Goal: Use online tool/utility: Utilize a website feature to perform a specific function

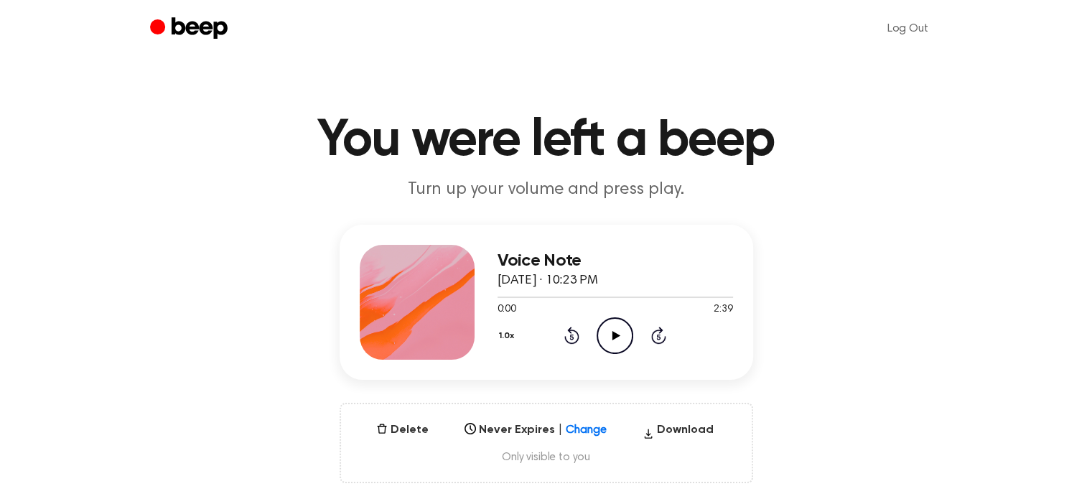
click at [213, 25] on icon "Beep" at bounding box center [190, 29] width 81 height 28
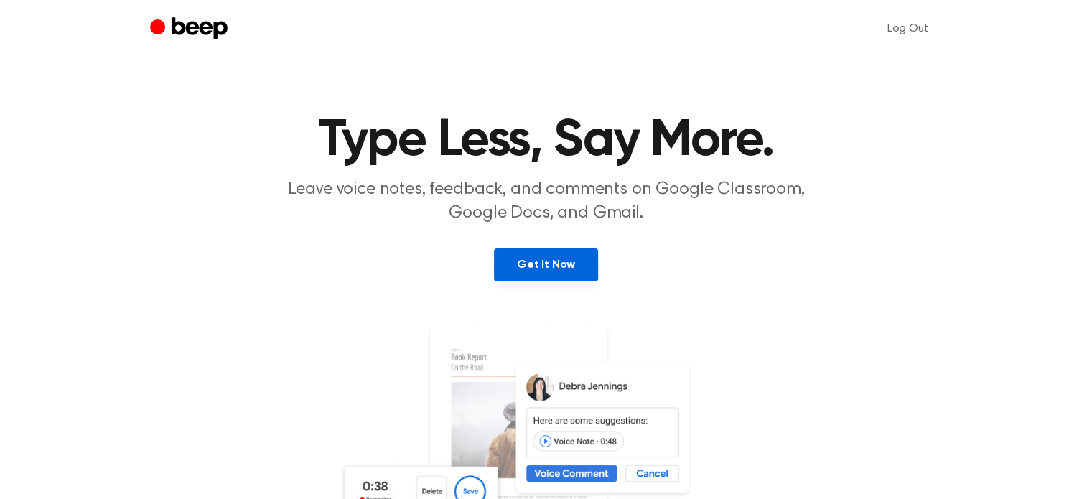
click at [557, 251] on link "Get It Now" at bounding box center [546, 265] width 104 height 33
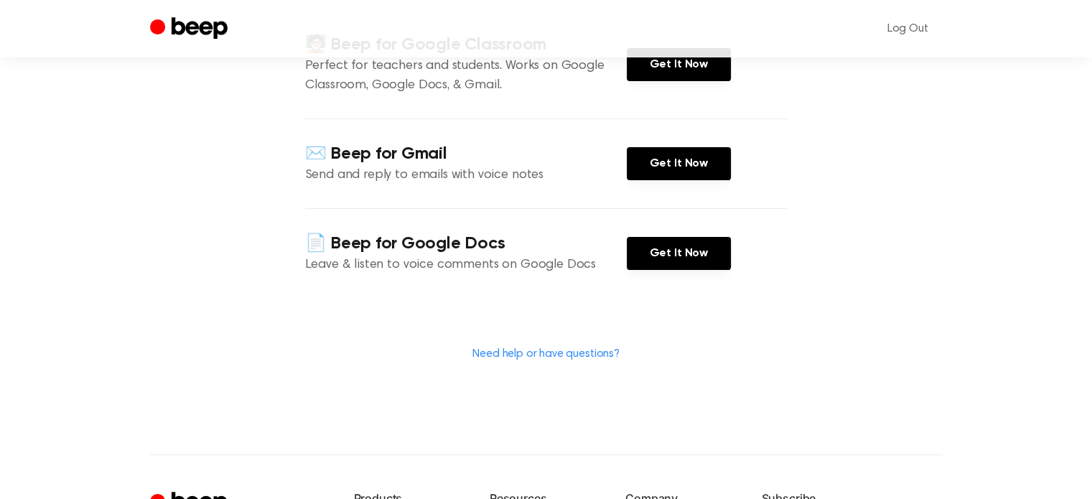
scroll to position [72, 0]
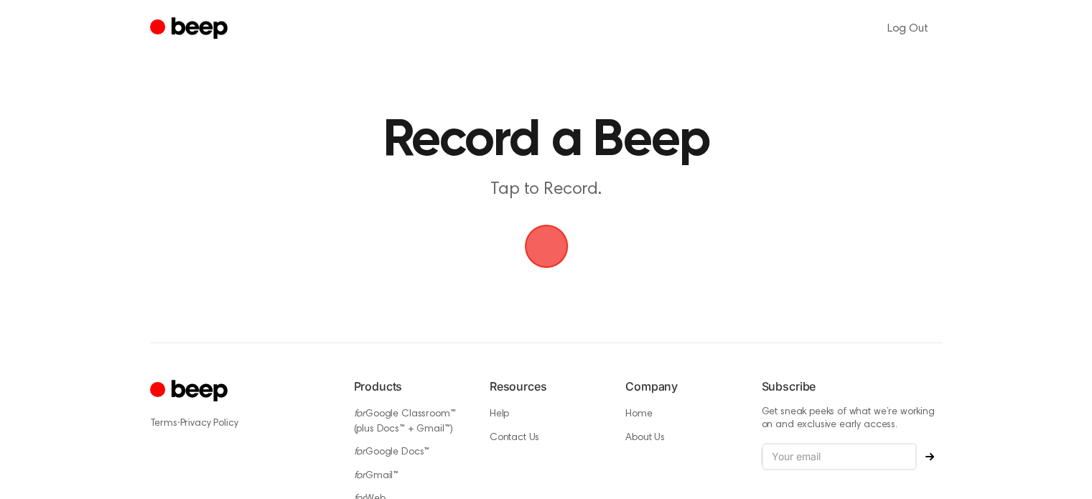
drag, startPoint x: 794, startPoint y: 0, endPoint x: 123, endPoint y: 181, distance: 695.5
click at [123, 181] on main "Record a Beep Tap to Record." at bounding box center [546, 137] width 1092 height 274
click at [554, 256] on span "button" at bounding box center [546, 246] width 47 height 47
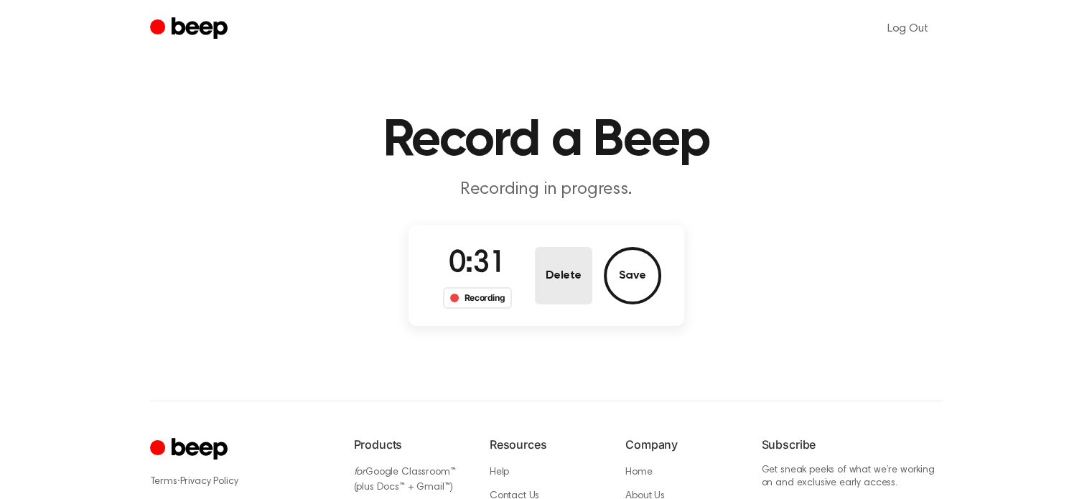
click at [554, 256] on button "Delete" at bounding box center [563, 275] width 57 height 57
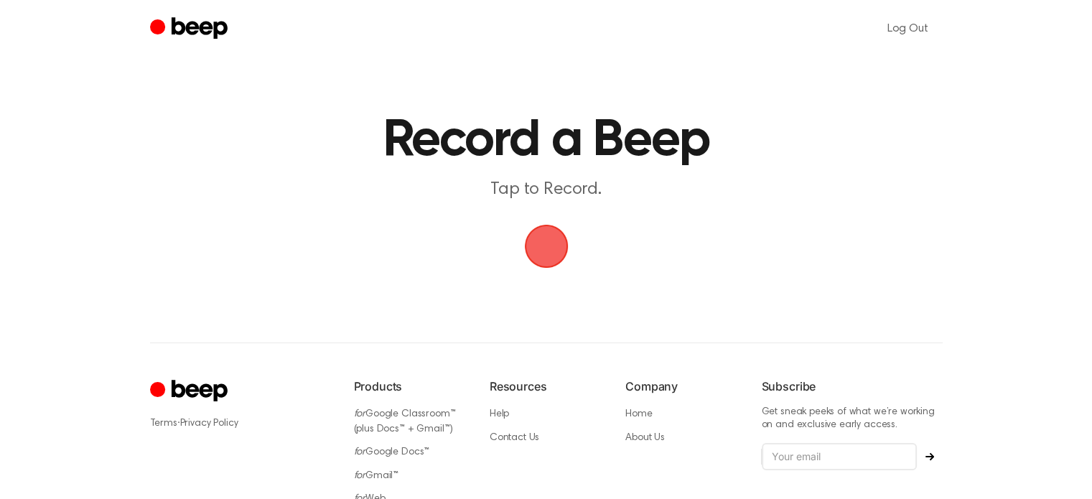
click at [554, 256] on span "button" at bounding box center [546, 247] width 44 height 44
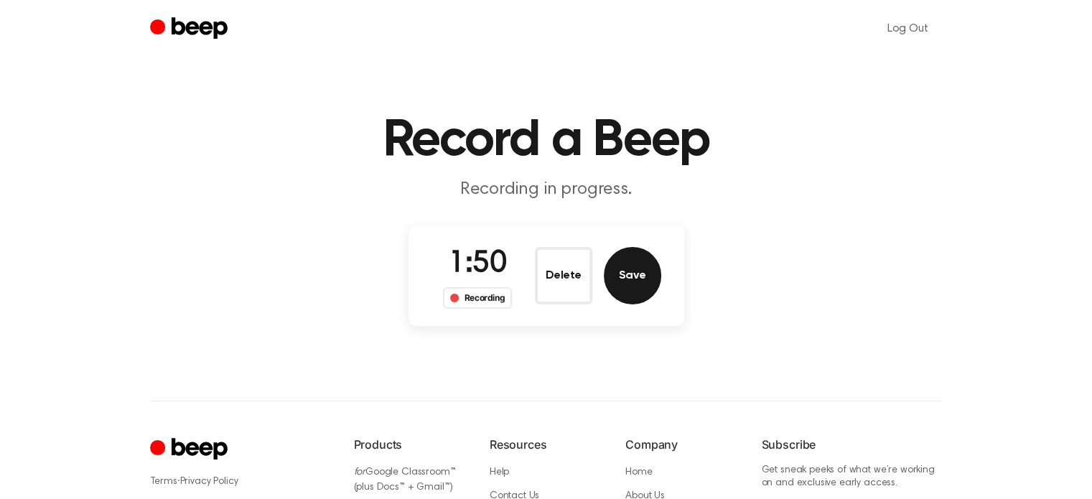
click at [621, 274] on button "Save" at bounding box center [632, 275] width 57 height 57
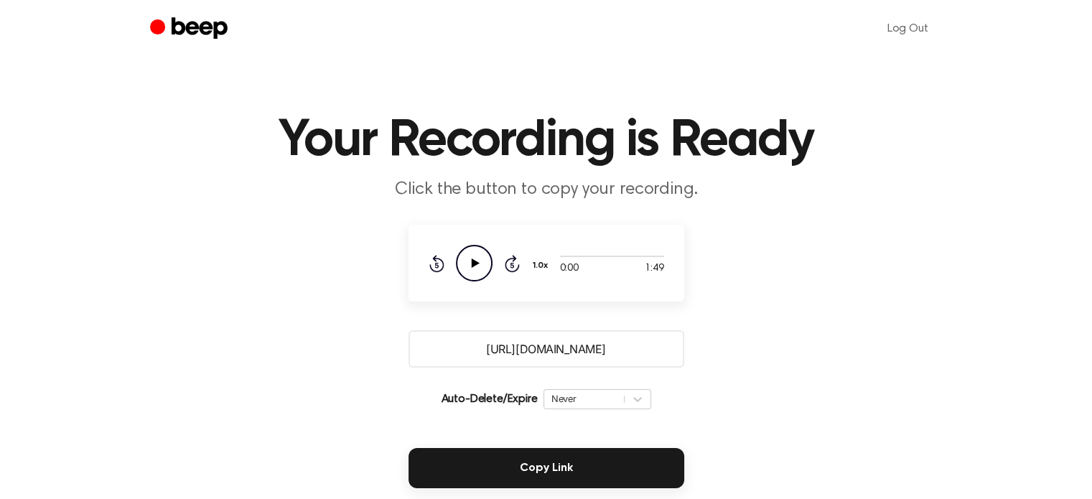
click at [473, 263] on icon at bounding box center [475, 263] width 8 height 9
click at [473, 263] on icon at bounding box center [474, 263] width 6 height 9
click at [475, 254] on icon "Play Audio" at bounding box center [474, 263] width 37 height 37
click at [476, 254] on icon "Pause Audio" at bounding box center [474, 263] width 37 height 37
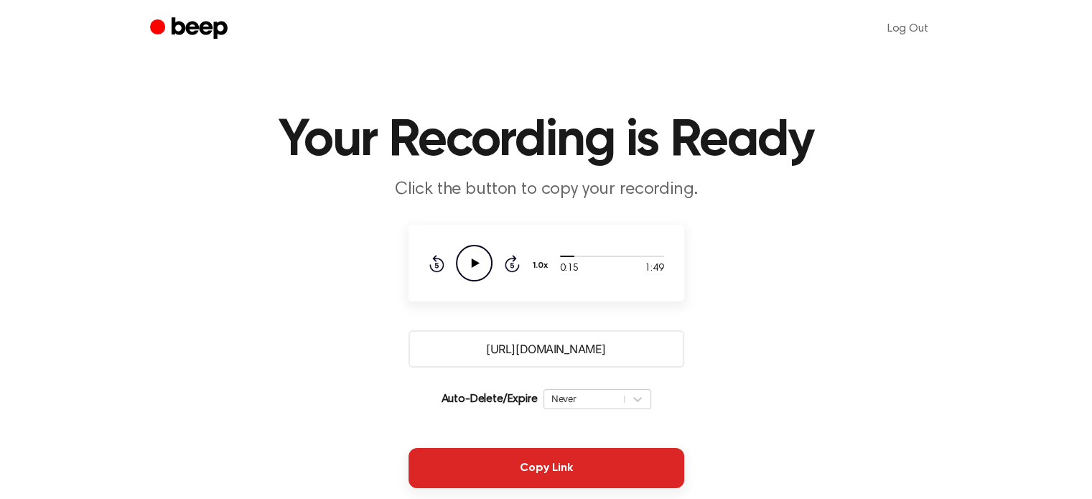
click at [581, 460] on button "Copy Link" at bounding box center [547, 468] width 276 height 40
